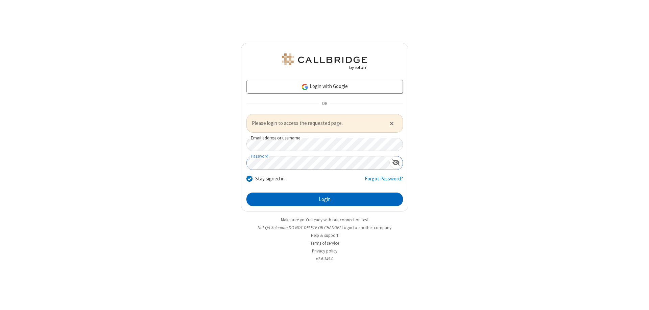
click at [324, 199] on button "Login" at bounding box center [324, 199] width 156 height 14
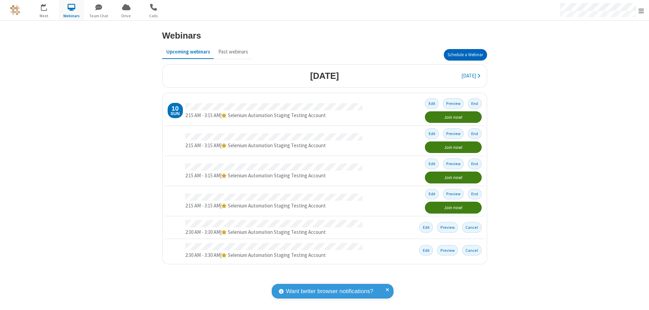
click at [465, 55] on button "Schedule a Webinar" at bounding box center [465, 54] width 43 height 11
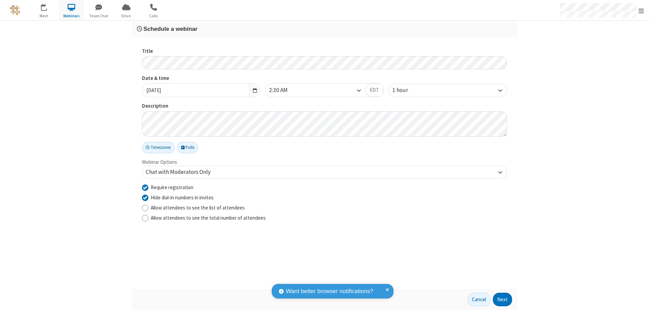
click at [145, 187] on input "Require registration" at bounding box center [145, 186] width 6 height 7
checkbox input "false"
click at [502, 299] on button "Next" at bounding box center [502, 299] width 19 height 14
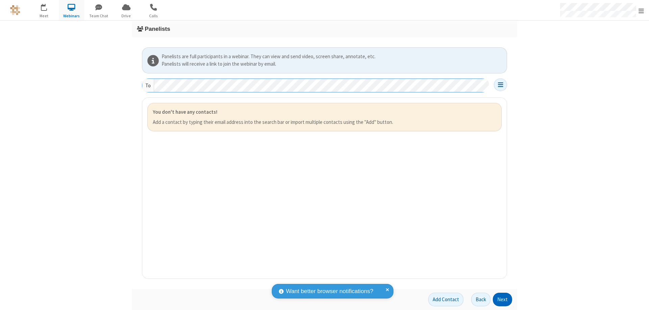
click at [502, 299] on button "Next" at bounding box center [502, 299] width 19 height 14
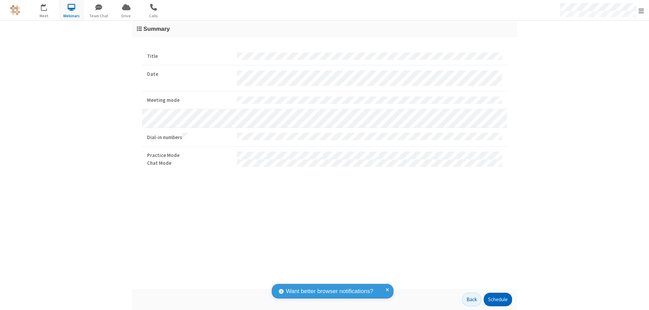
click at [497, 299] on button "Schedule" at bounding box center [498, 299] width 28 height 14
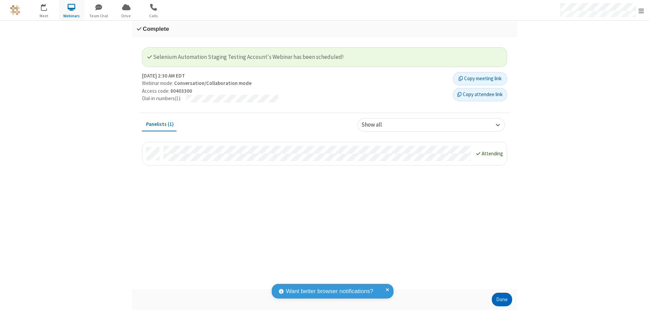
click at [502, 299] on button "Done" at bounding box center [502, 299] width 20 height 14
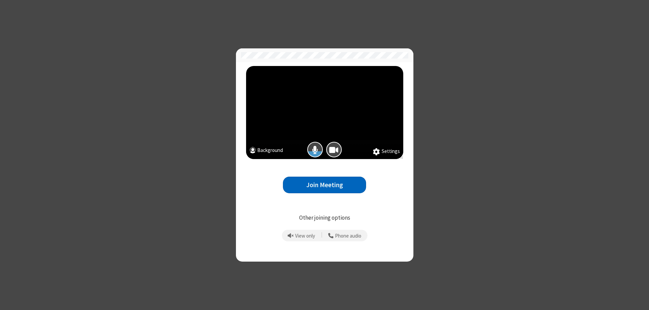
click at [324, 185] on button "Join Meeting" at bounding box center [324, 184] width 83 height 17
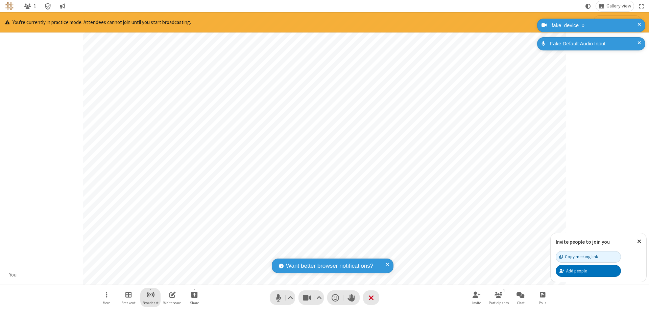
click at [150, 294] on span "Start broadcast" at bounding box center [150, 294] width 8 height 8
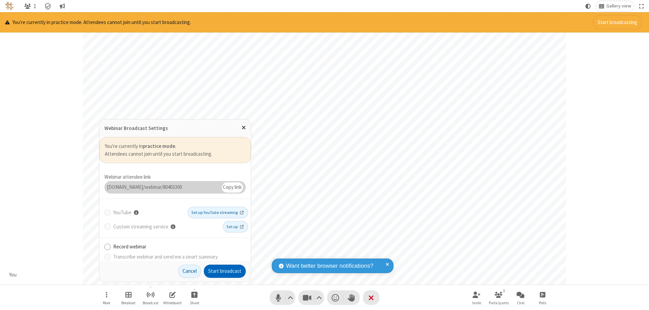
click at [225, 271] on button "Start broadcast" at bounding box center [225, 271] width 42 height 14
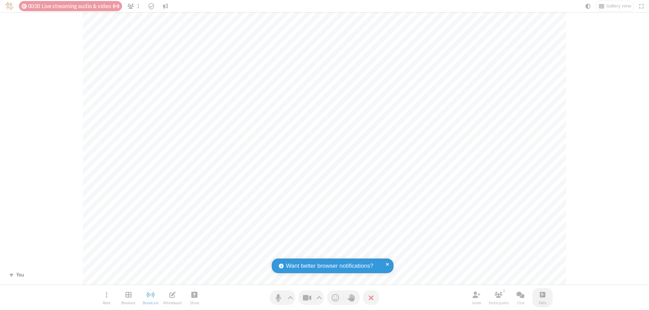
click at [542, 294] on span "Open poll" at bounding box center [542, 294] width 5 height 8
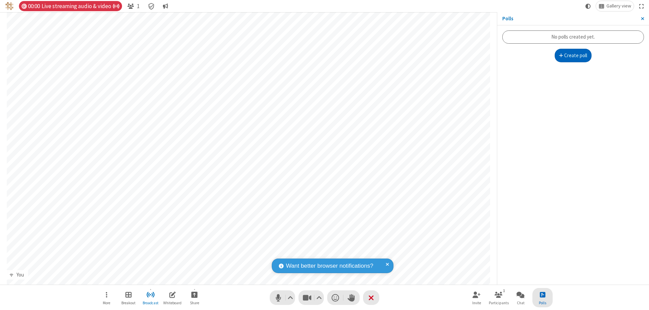
click at [573, 55] on button "Create poll" at bounding box center [573, 56] width 37 height 14
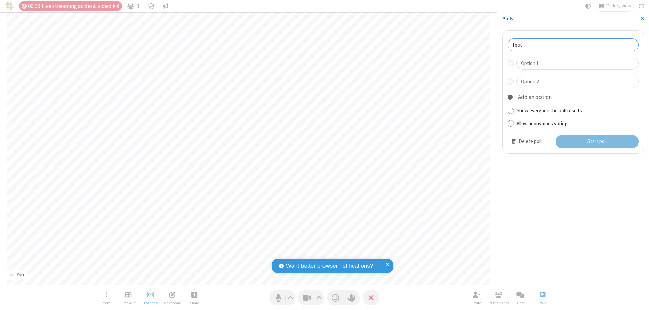
type input "Test"
type input "Yes"
type input "No"
click at [596, 141] on button "Start poll" at bounding box center [597, 142] width 83 height 14
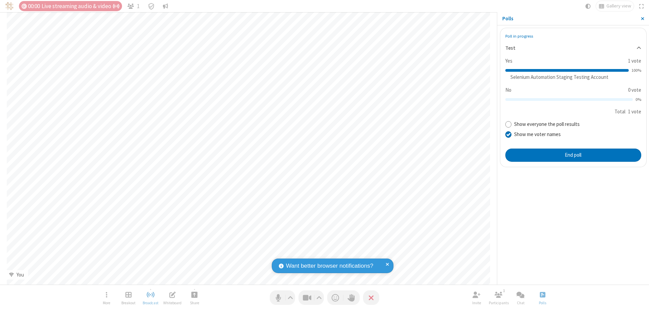
click at [642, 19] on span "Close sidebar" at bounding box center [642, 18] width 3 height 5
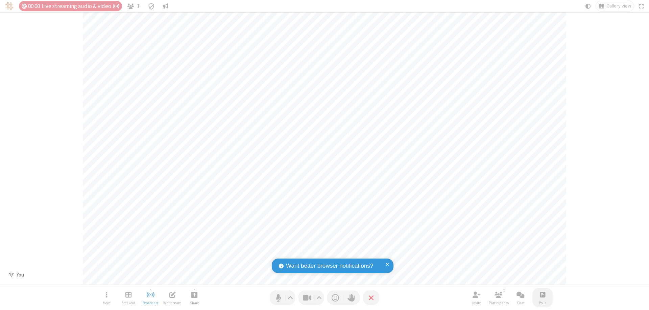
click at [542, 294] on span "Open poll" at bounding box center [542, 294] width 5 height 8
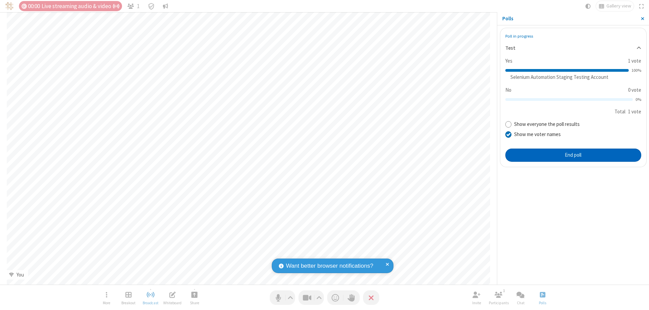
click at [573, 155] on button "End poll" at bounding box center [573, 155] width 136 height 14
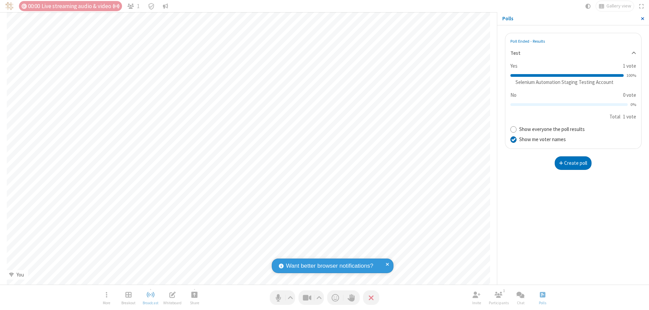
click at [642, 19] on span "Close sidebar" at bounding box center [642, 18] width 3 height 5
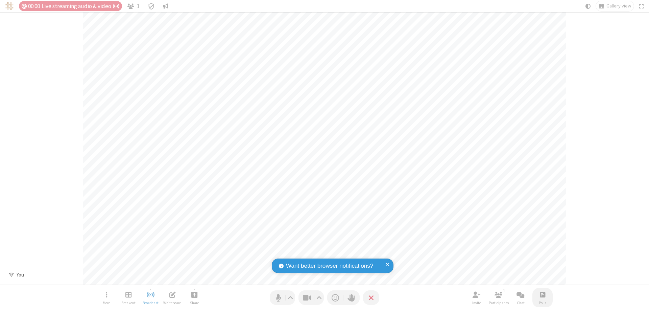
click at [542, 294] on span "Open poll" at bounding box center [542, 294] width 5 height 8
